Goal: Task Accomplishment & Management: Manage account settings

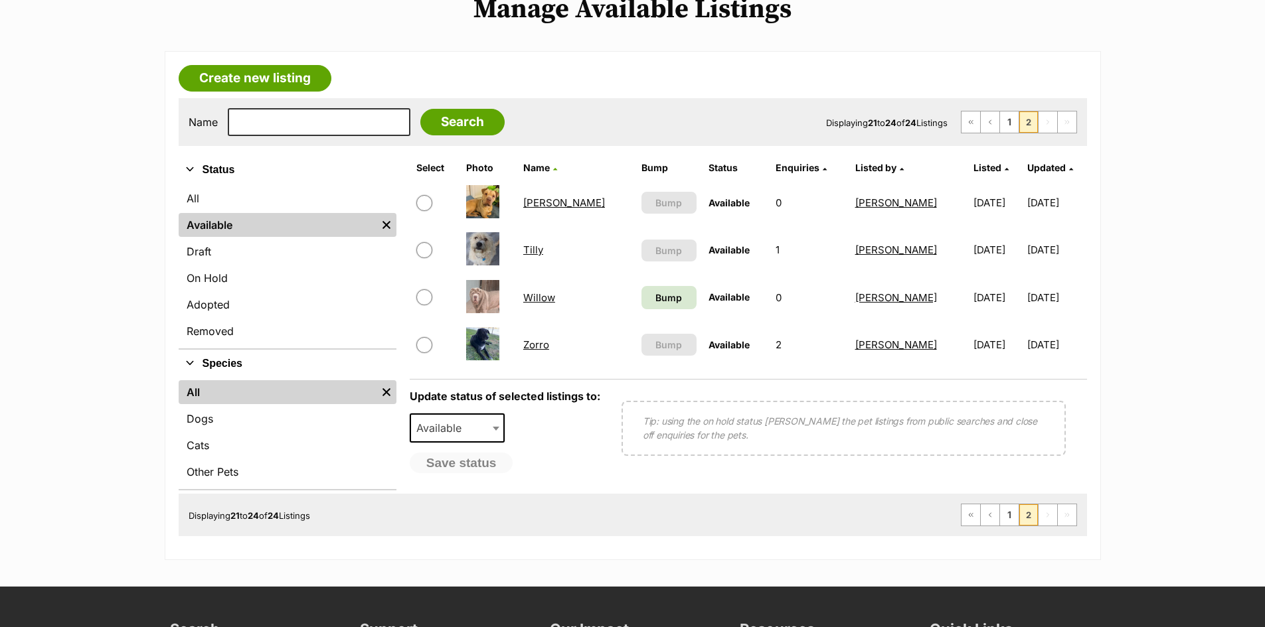
scroll to position [199, 0]
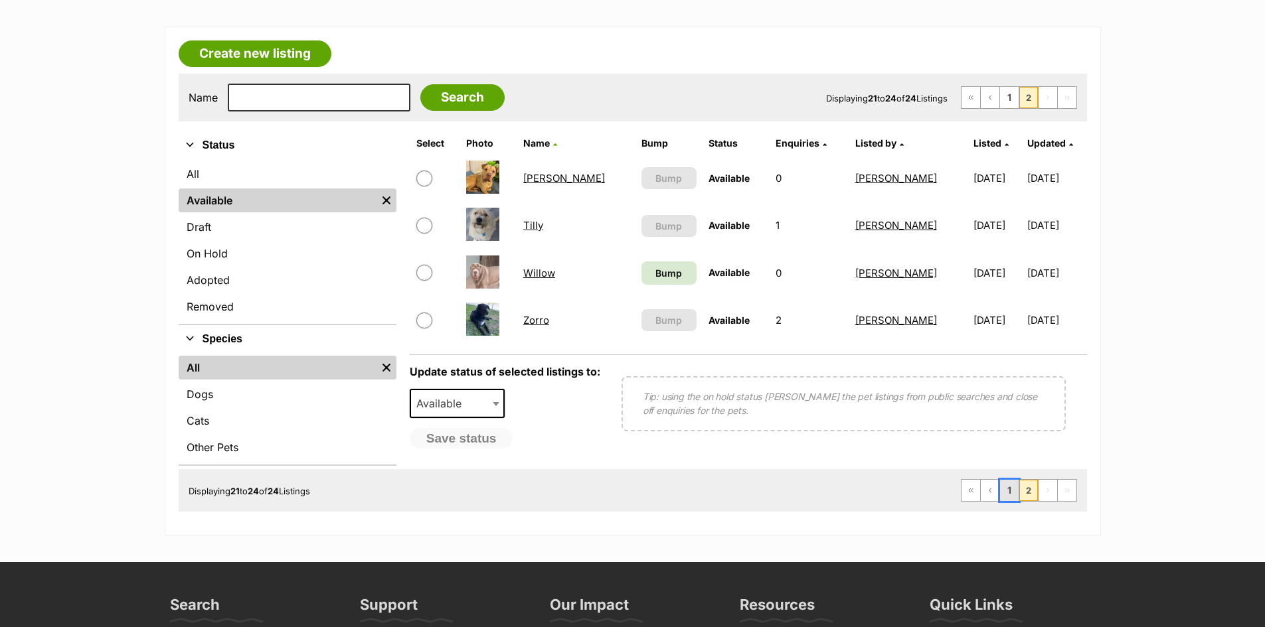
click at [1011, 493] on link "1" at bounding box center [1009, 490] width 19 height 21
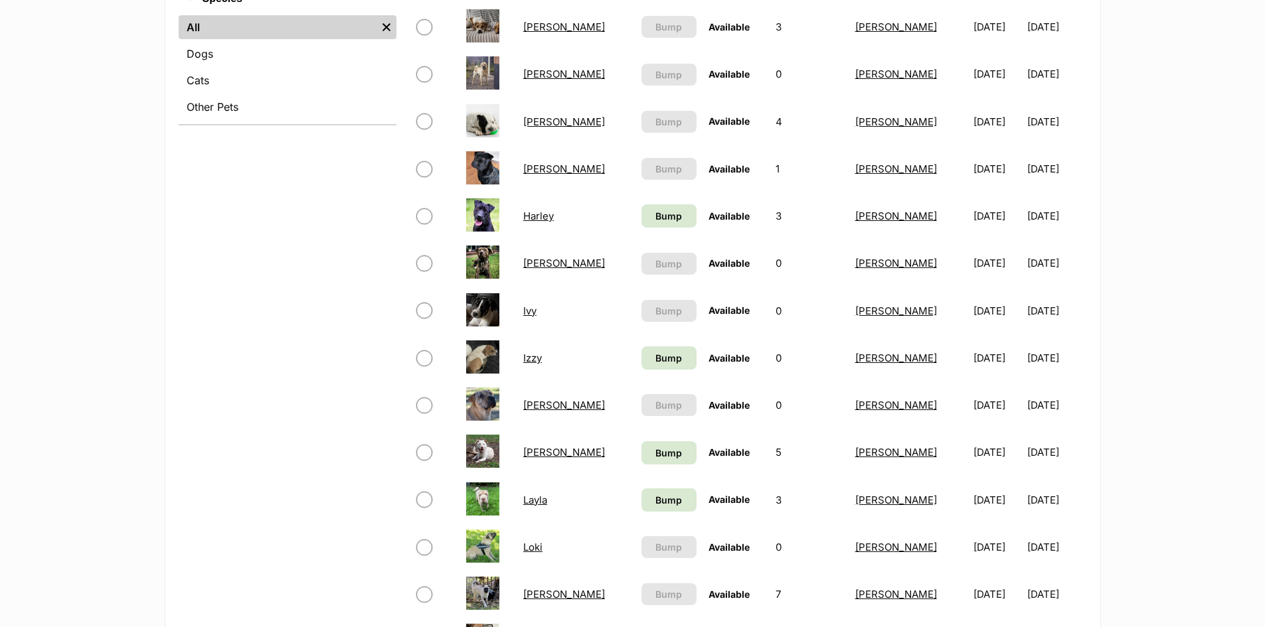
scroll to position [465, 0]
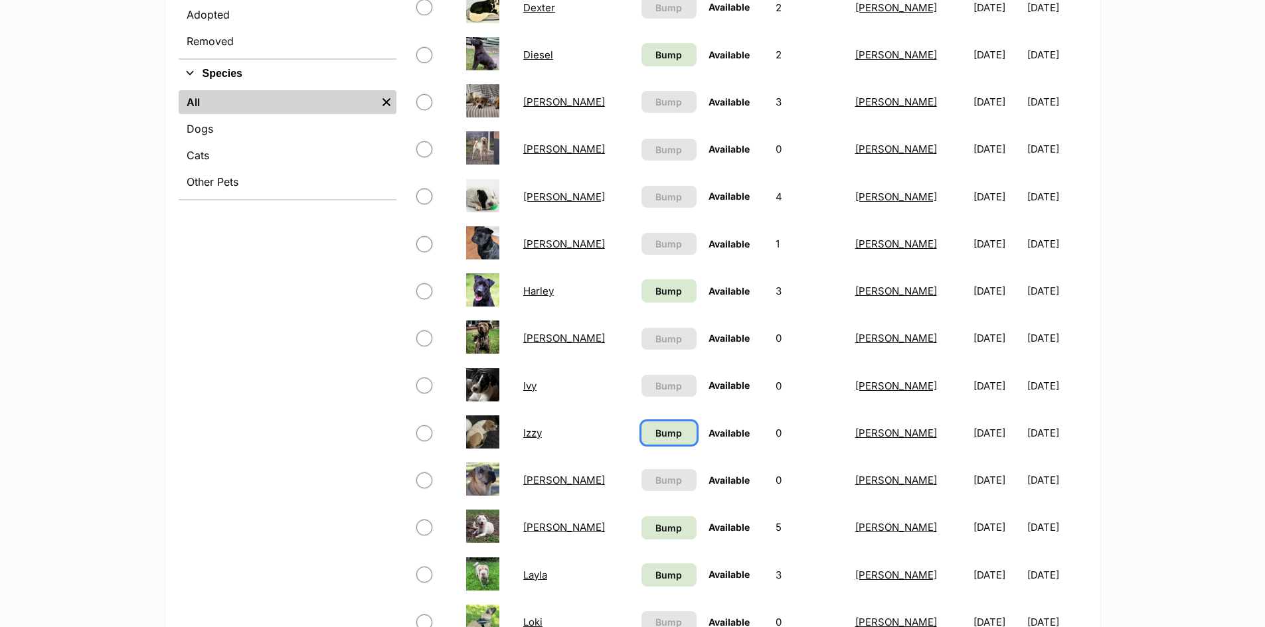
click at [655, 429] on span "Bump" at bounding box center [668, 433] width 27 height 14
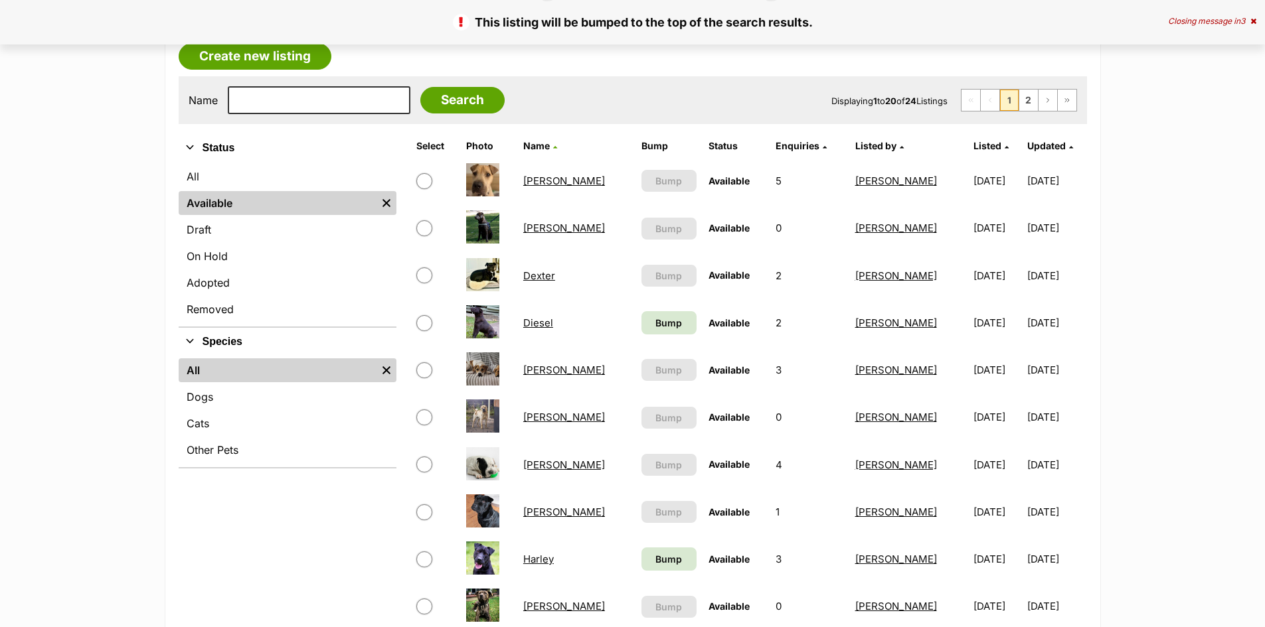
scroll to position [199, 0]
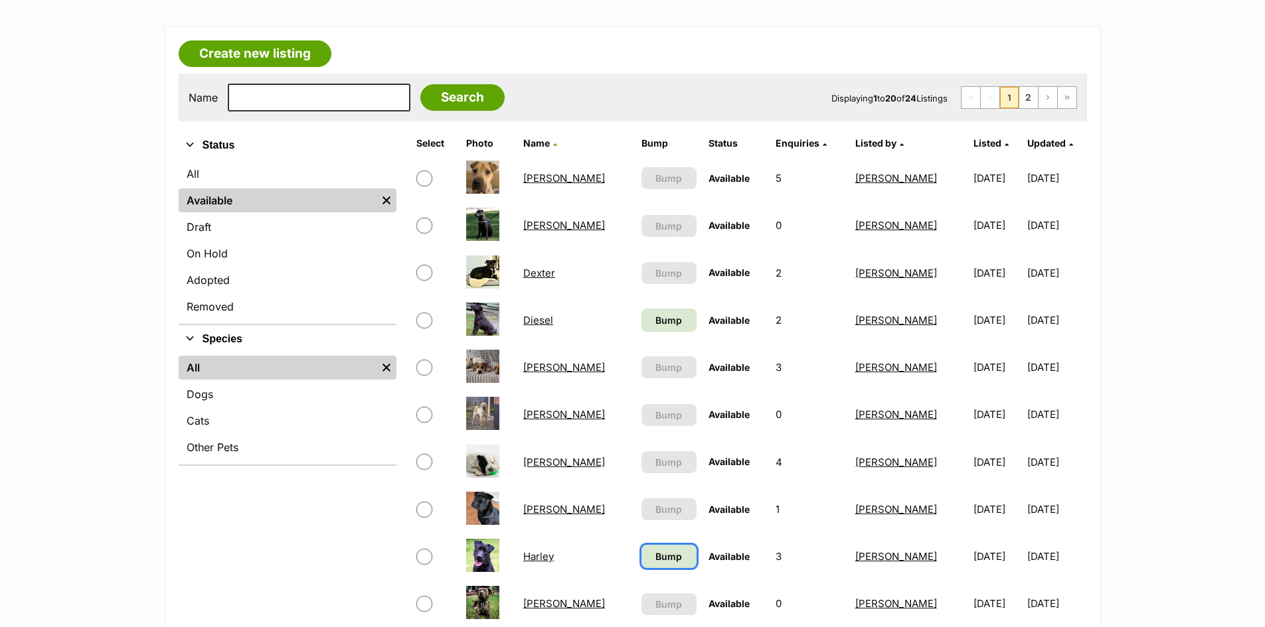
click at [655, 556] on span "Bump" at bounding box center [668, 557] width 27 height 14
